Goal: Task Accomplishment & Management: Manage account settings

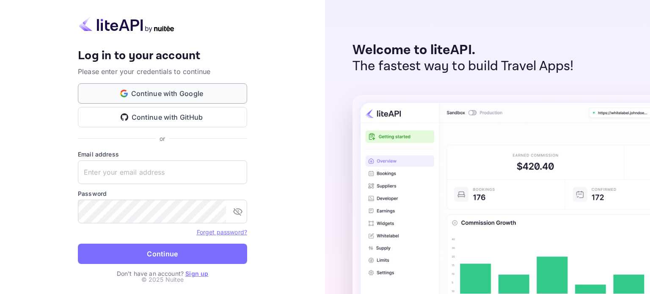
click at [169, 88] on button "Continue with Google" at bounding box center [162, 93] width 169 height 20
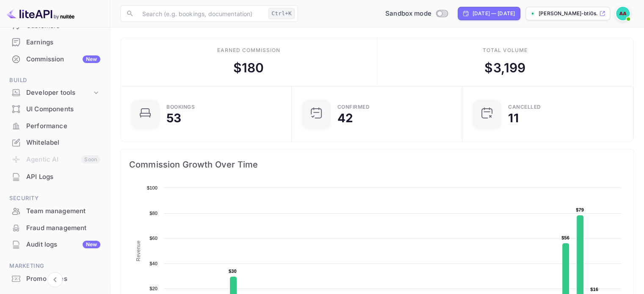
scroll to position [85, 0]
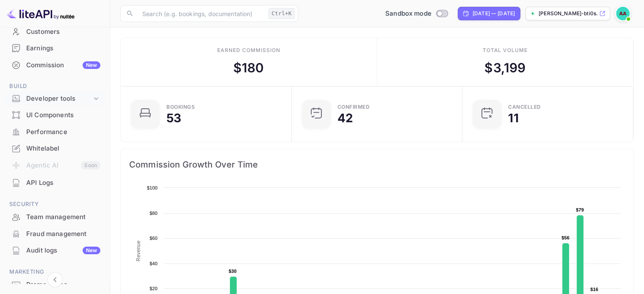
click at [60, 101] on div "Developer tools" at bounding box center [59, 99] width 66 height 10
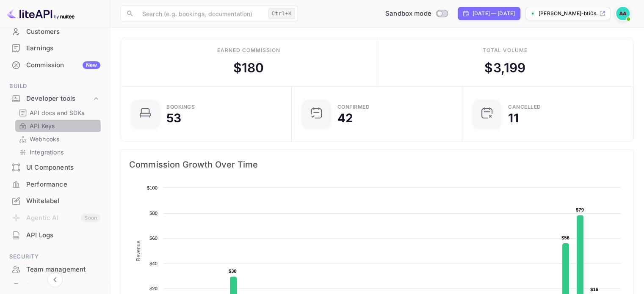
click at [55, 127] on link "API Keys" at bounding box center [58, 126] width 79 height 9
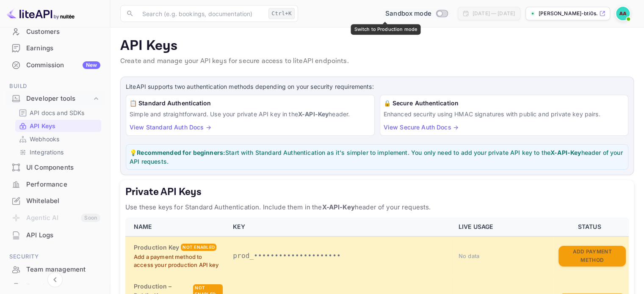
click at [431, 16] on input "Switch to Production mode" at bounding box center [439, 14] width 17 height 6
checkbox input "true"
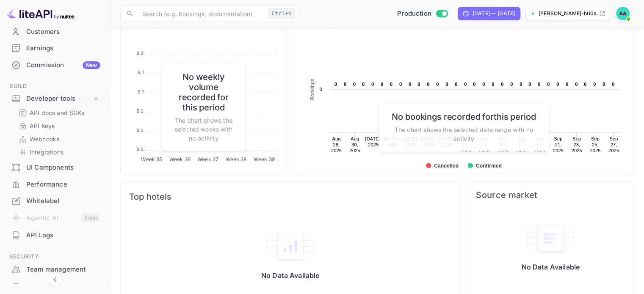
scroll to position [127, 0]
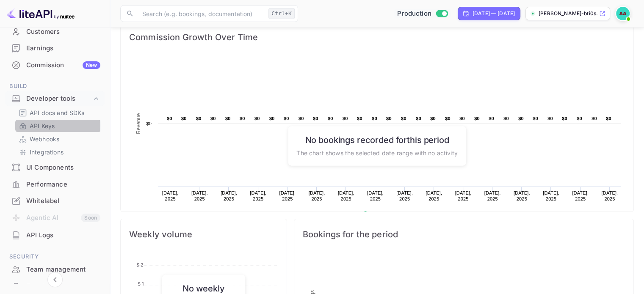
click at [49, 126] on p "API Keys" at bounding box center [42, 126] width 25 height 9
